Goal: Check status: Check status

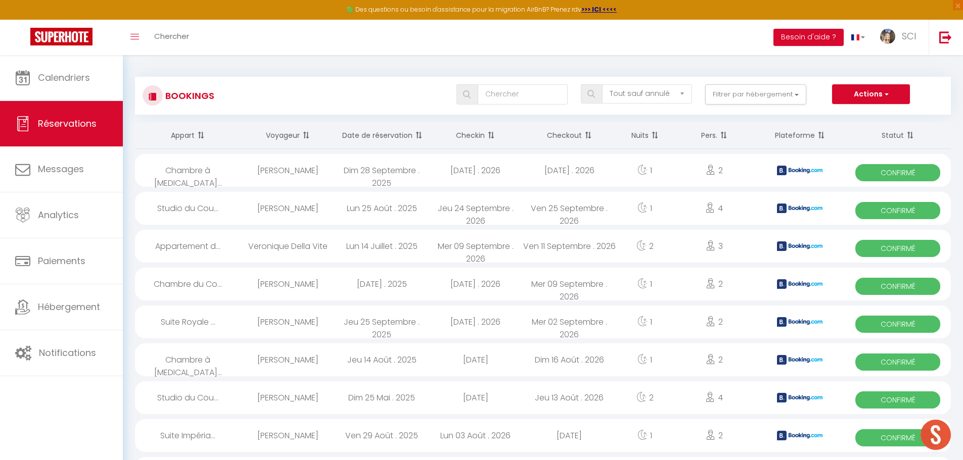
select select "not_cancelled"
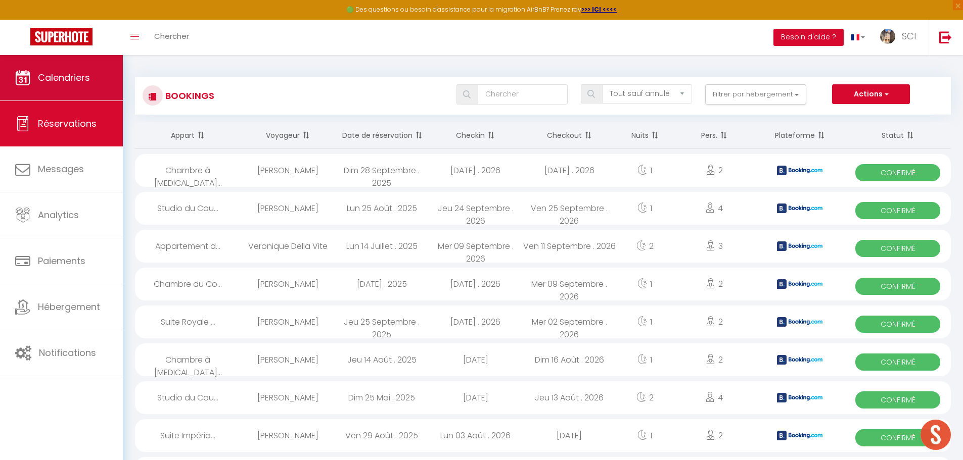
scroll to position [359, 0]
click at [61, 78] on span "Calendriers" at bounding box center [64, 77] width 52 height 13
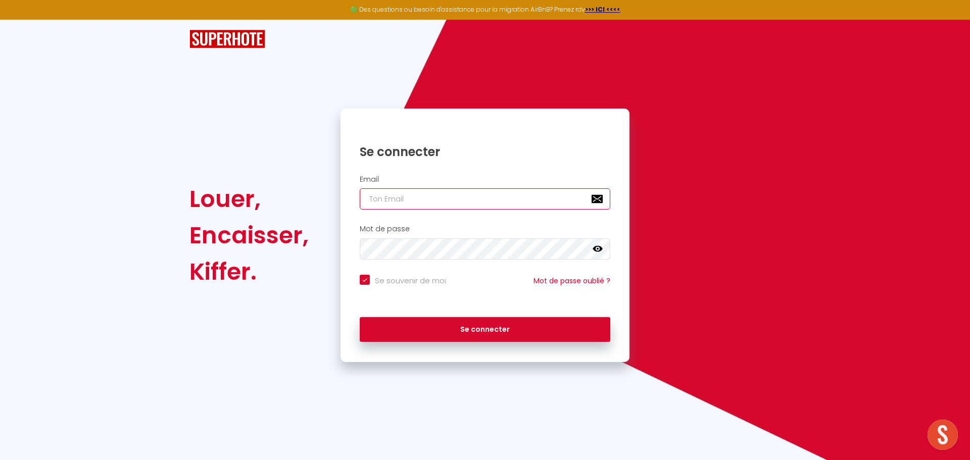
type input "[EMAIL_ADDRESS][DOMAIN_NAME]"
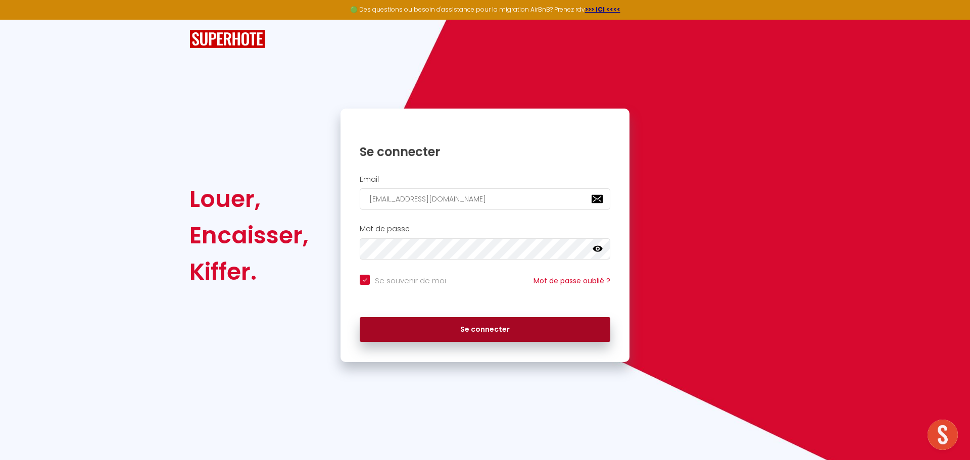
click at [483, 329] on button "Se connecter" at bounding box center [485, 329] width 251 height 25
checkbox input "true"
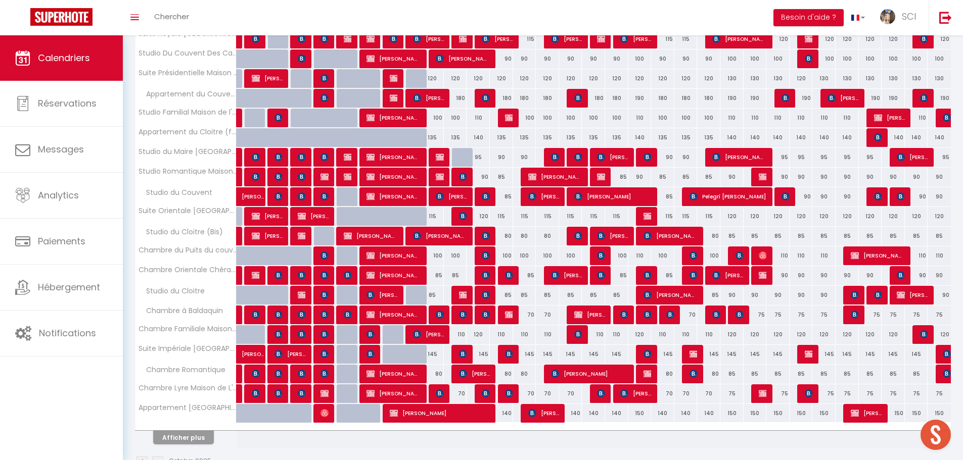
scroll to position [211, 0]
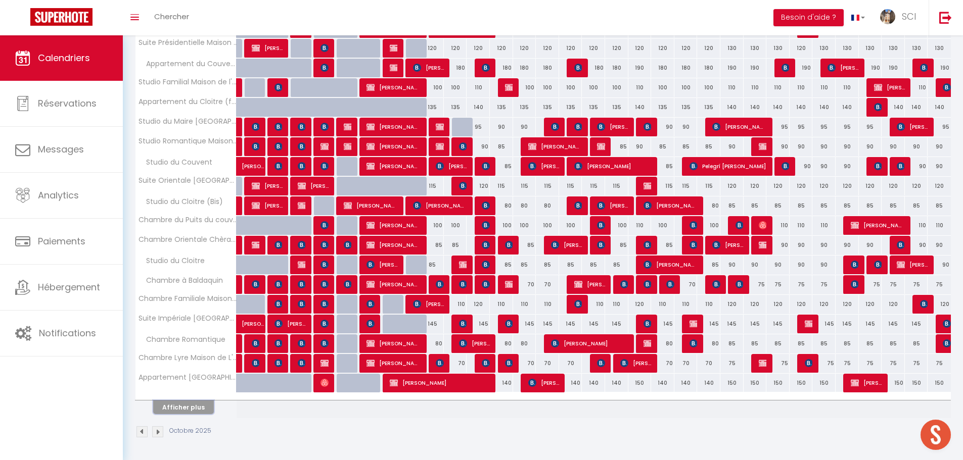
drag, startPoint x: 192, startPoint y: 405, endPoint x: 201, endPoint y: 402, distance: 9.6
click at [193, 404] on button "Afficher plus" at bounding box center [183, 408] width 61 height 14
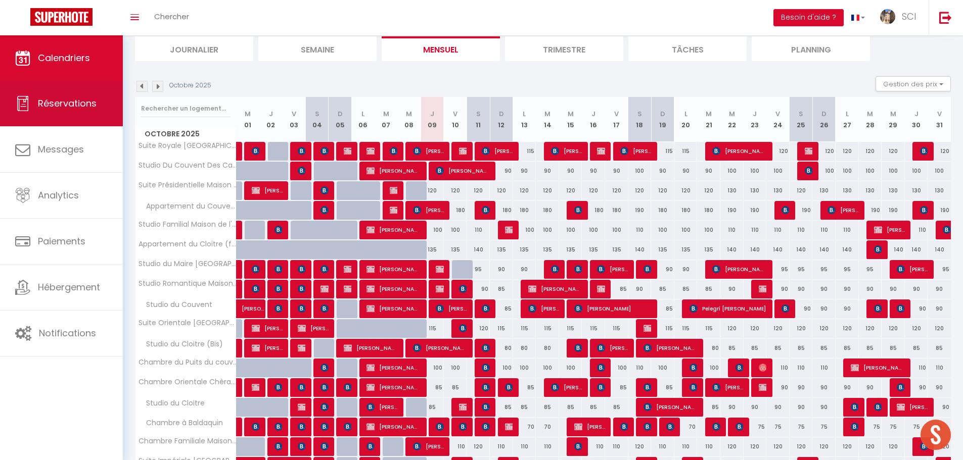
scroll to position [0, 0]
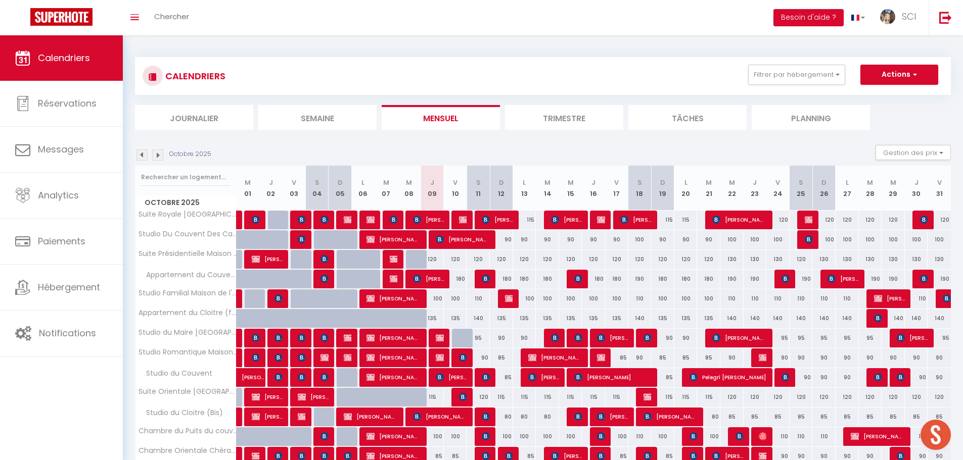
click at [817, 121] on li "Planning" at bounding box center [811, 117] width 118 height 25
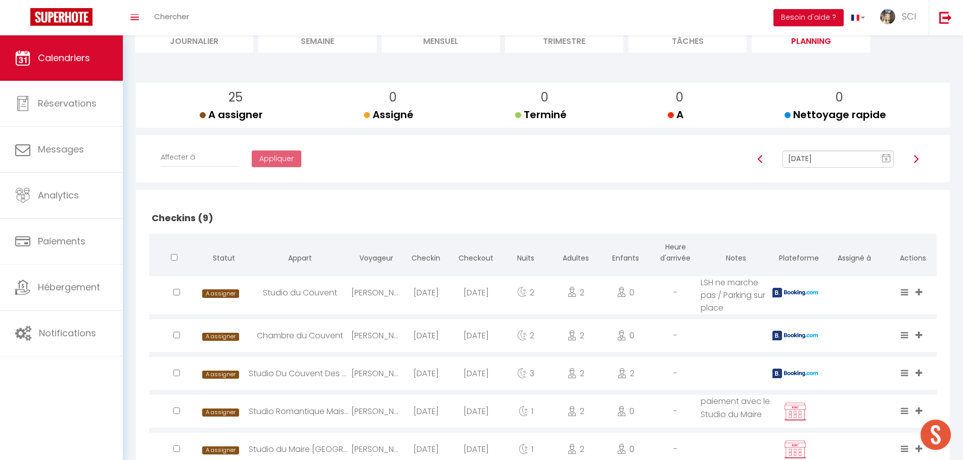
scroll to position [101, 0]
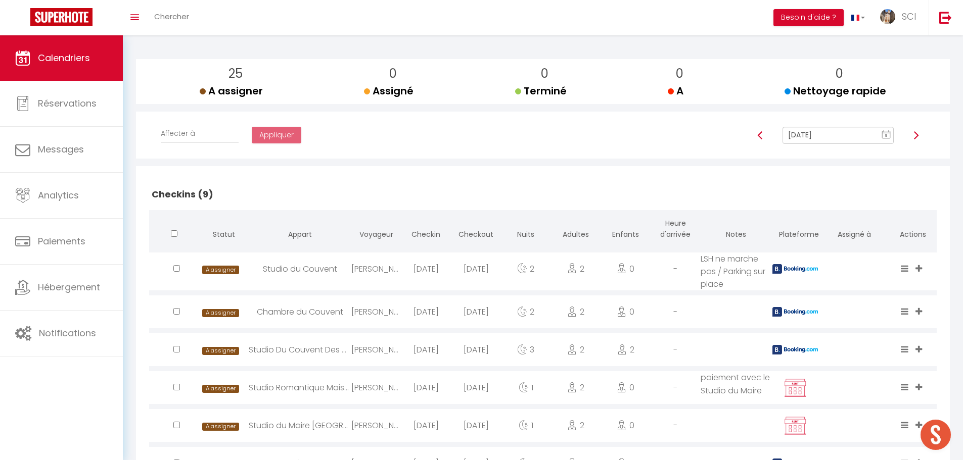
click at [327, 351] on div "Studio Du Couvent Des Carmes" at bounding box center [300, 350] width 103 height 33
select select "0"
select select "1"
select select
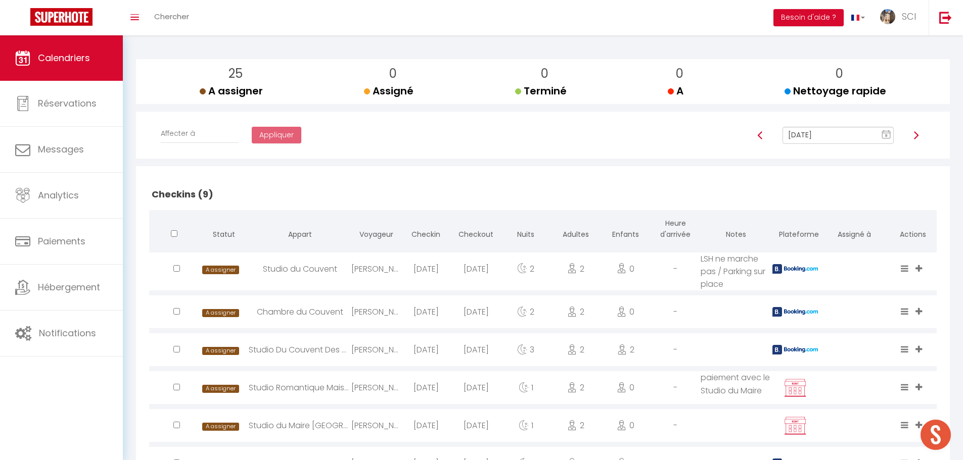
select select
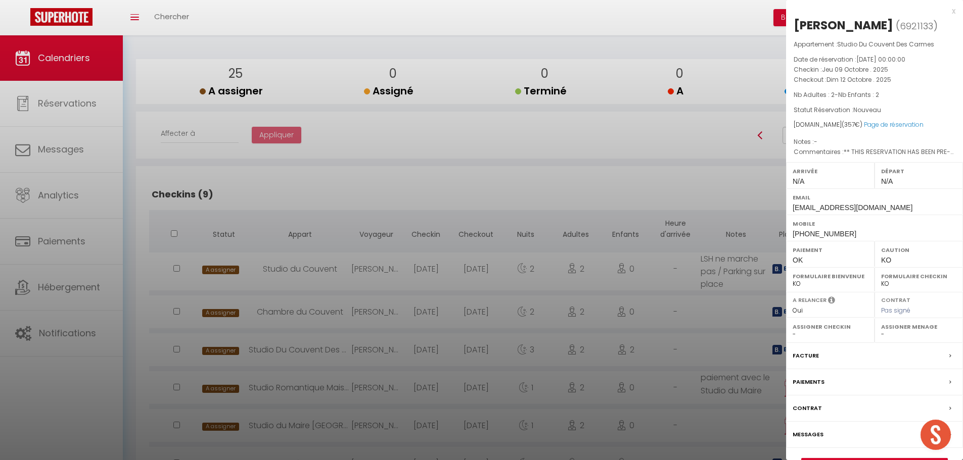
click at [404, 174] on div at bounding box center [481, 230] width 963 height 460
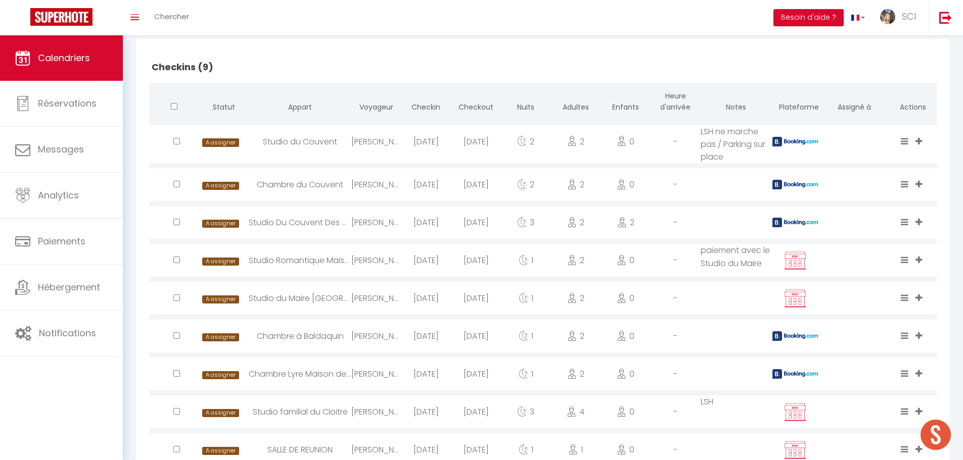
scroll to position [253, 0]
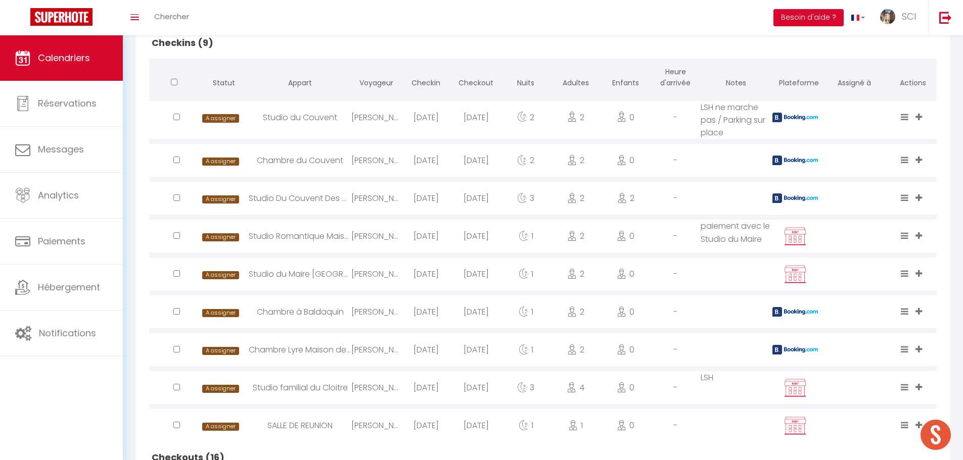
click at [315, 350] on div "Chambre Lyre Maison de L'[DEMOGRAPHIC_DATA]" at bounding box center [300, 350] width 103 height 33
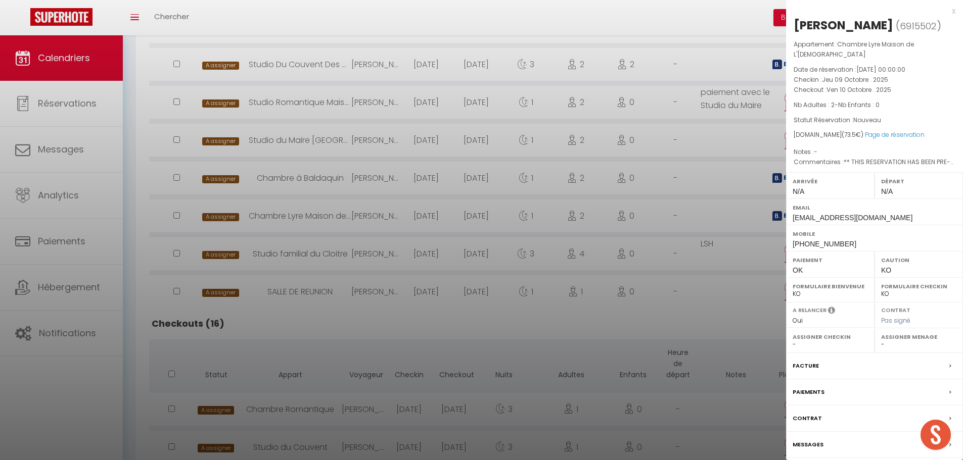
scroll to position [404, 0]
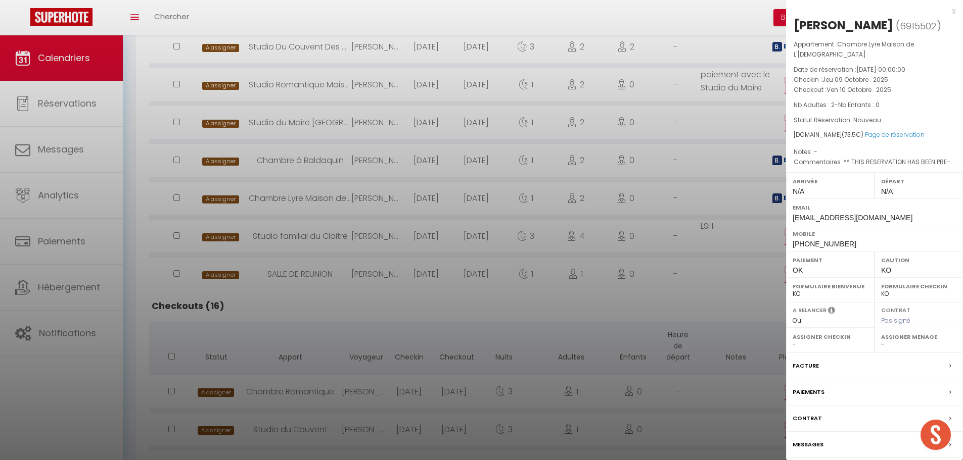
click at [299, 281] on div at bounding box center [481, 230] width 963 height 460
